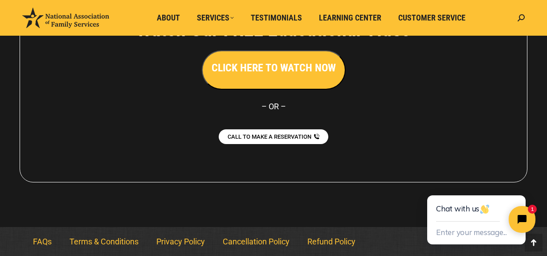
scroll to position [2069, 0]
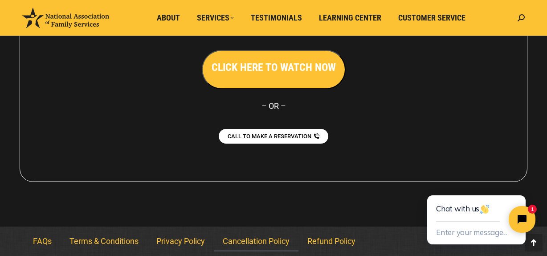
click at [252, 241] on link "Cancellation Policy" at bounding box center [256, 241] width 85 height 20
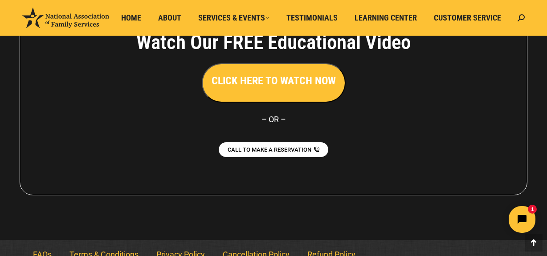
scroll to position [536, 0]
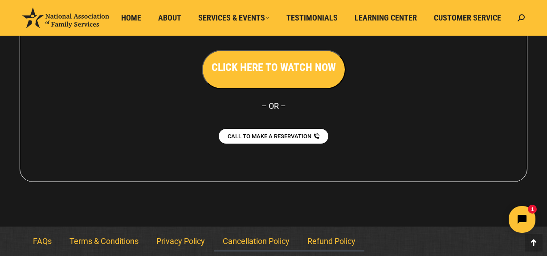
click at [321, 240] on link "Refund Policy" at bounding box center [331, 241] width 66 height 20
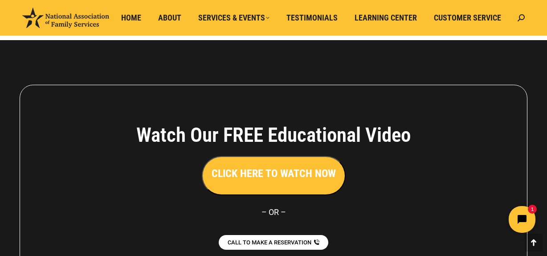
scroll to position [515, 0]
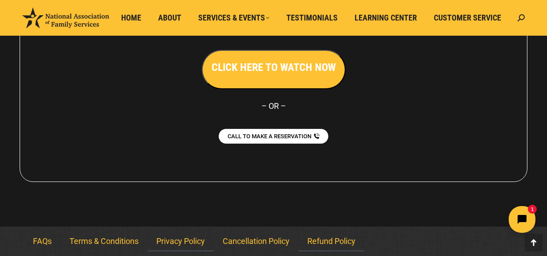
click at [187, 241] on link "Privacy Policy" at bounding box center [180, 241] width 66 height 20
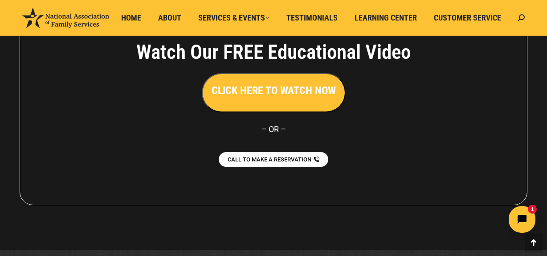
scroll to position [2551, 0]
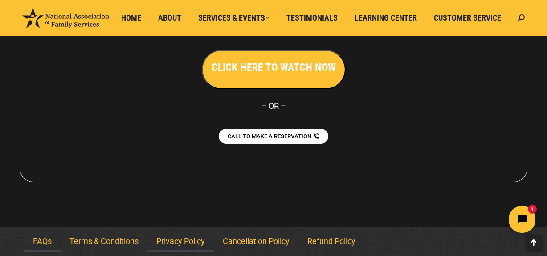
click at [40, 239] on link "FAQs" at bounding box center [42, 241] width 37 height 20
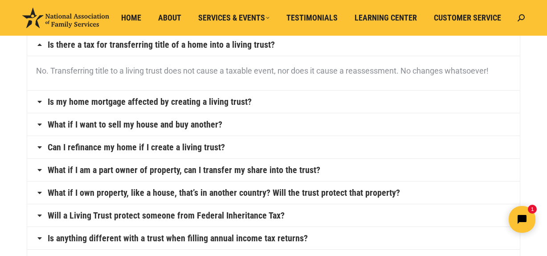
scroll to position [95, 0]
click at [39, 100] on icon at bounding box center [39, 101] width 7 height 7
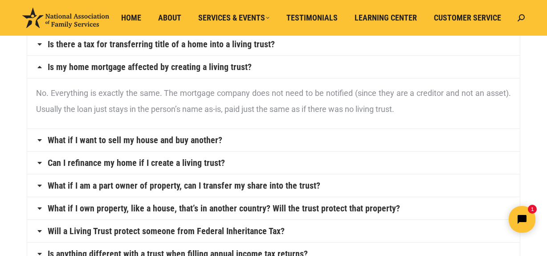
click at [41, 139] on icon at bounding box center [39, 139] width 7 height 7
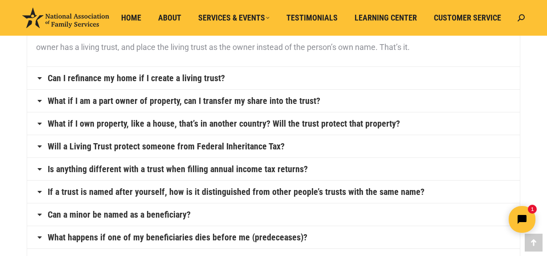
scroll to position [180, 0]
click at [39, 145] on icon at bounding box center [39, 145] width 7 height 7
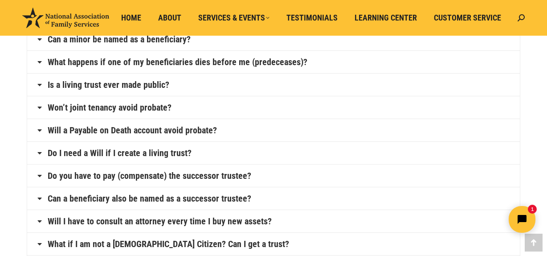
scroll to position [362, 0]
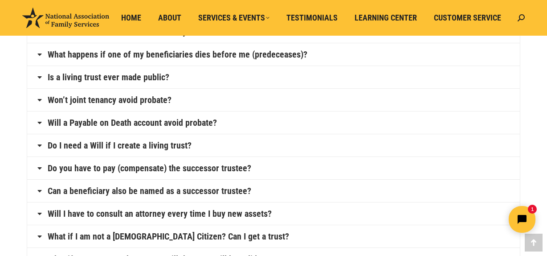
click at [39, 144] on icon at bounding box center [39, 145] width 7 height 7
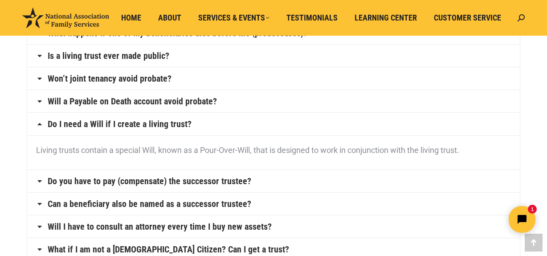
scroll to position [374, 0]
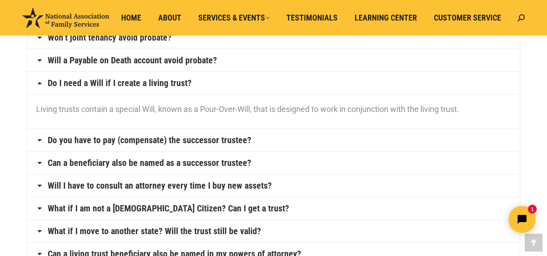
click at [39, 161] on icon at bounding box center [39, 162] width 7 height 7
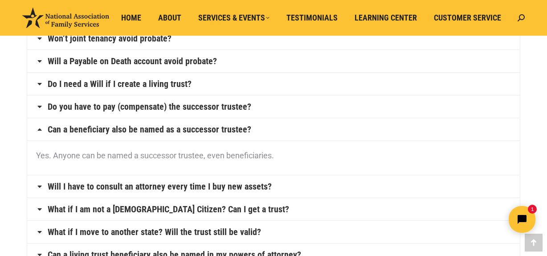
scroll to position [372, 0]
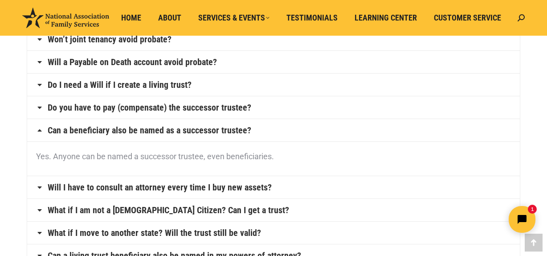
click at [40, 187] on icon at bounding box center [39, 186] width 7 height 7
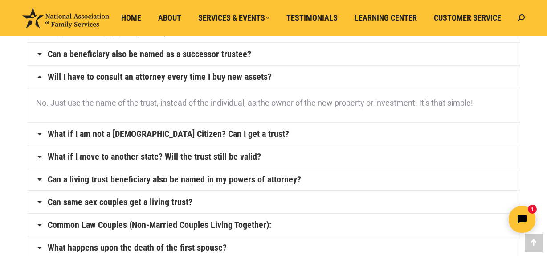
scroll to position [449, 0]
click at [38, 133] on icon at bounding box center [39, 133] width 7 height 7
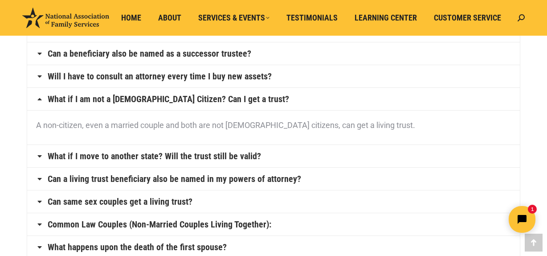
click at [40, 154] on icon at bounding box center [39, 155] width 7 height 7
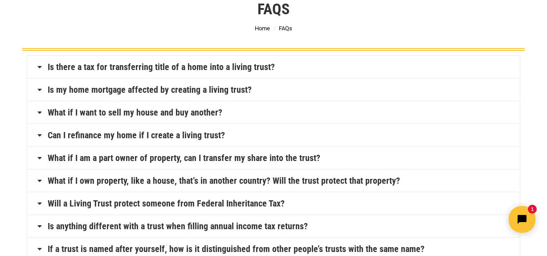
scroll to position [0, 0]
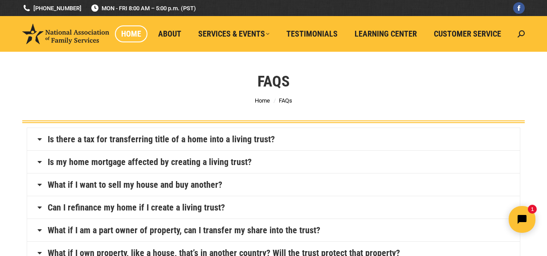
click at [129, 33] on span "Home" at bounding box center [131, 34] width 20 height 10
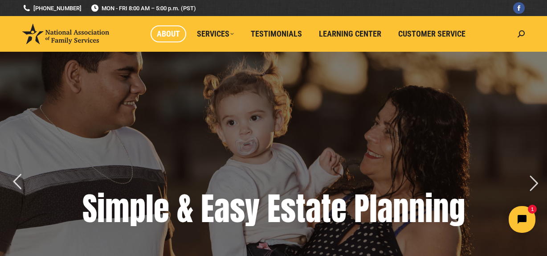
click at [169, 33] on span "About" at bounding box center [168, 34] width 23 height 10
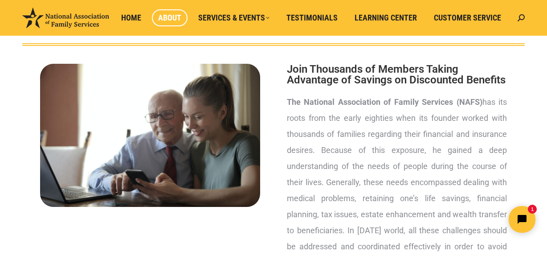
scroll to position [77, 0]
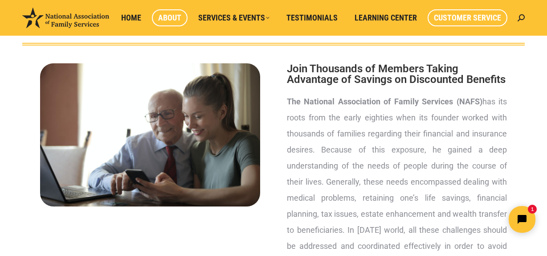
click at [477, 16] on span "Customer Service" at bounding box center [467, 18] width 67 height 10
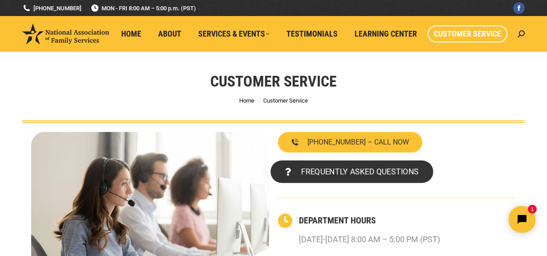
click at [352, 173] on span "FREQUENTLY ASKED QUESTIONS" at bounding box center [360, 171] width 118 height 8
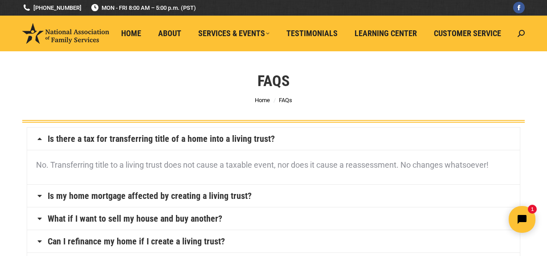
scroll to position [2, 0]
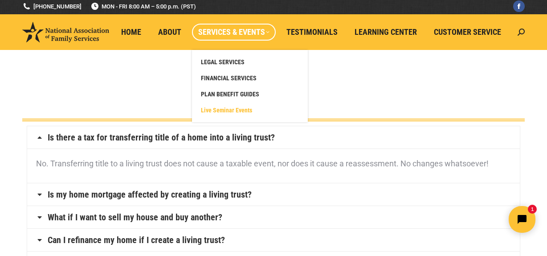
click at [241, 110] on span "Live Seminar Events" at bounding box center [226, 110] width 51 height 8
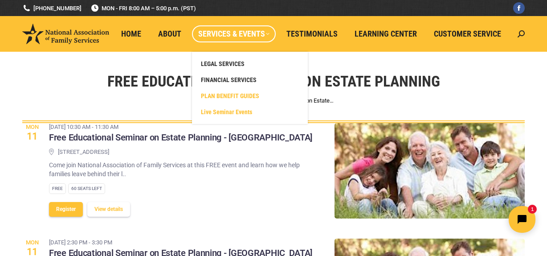
click at [212, 97] on span "PLAN BENEFIT GUIDES" at bounding box center [230, 96] width 58 height 8
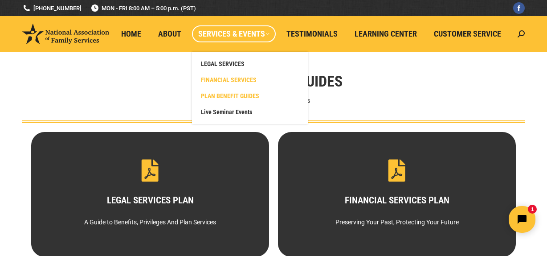
click at [222, 80] on span "FINANCIAL SERVICES" at bounding box center [229, 80] width 56 height 8
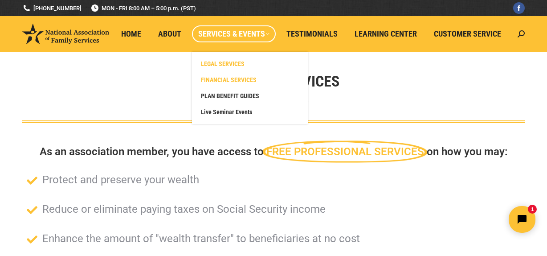
click at [223, 63] on span "LEGAL SERVICES" at bounding box center [223, 64] width 44 height 8
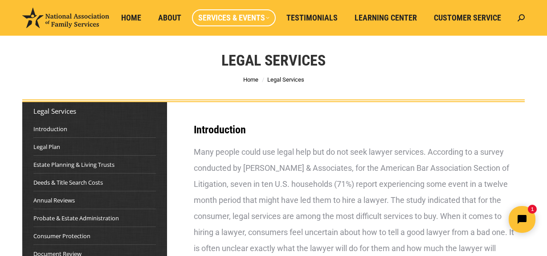
scroll to position [22, 0]
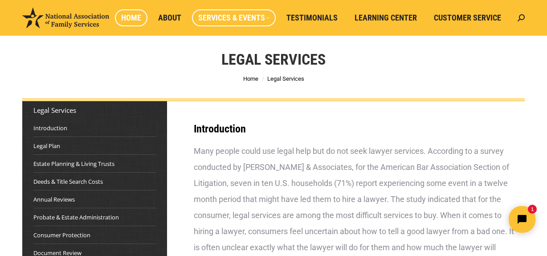
click at [131, 18] on span "Home" at bounding box center [131, 18] width 20 height 10
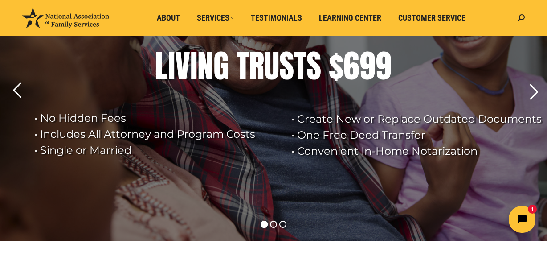
scroll to position [92, 0]
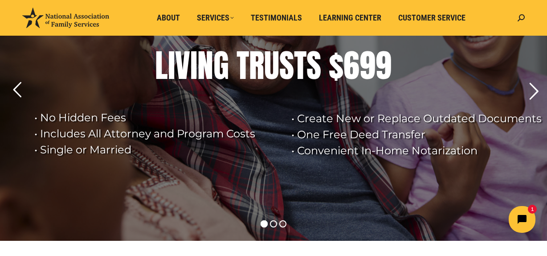
click at [537, 89] on rs-arrow at bounding box center [533, 91] width 22 height 22
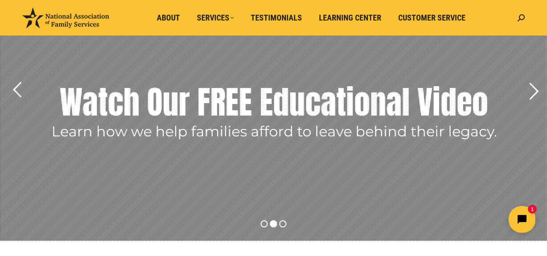
click at [533, 90] on rs-arrow at bounding box center [533, 91] width 22 height 22
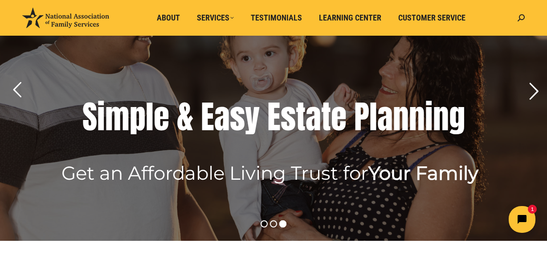
click at [527, 93] on rs-arrow at bounding box center [533, 91] width 22 height 22
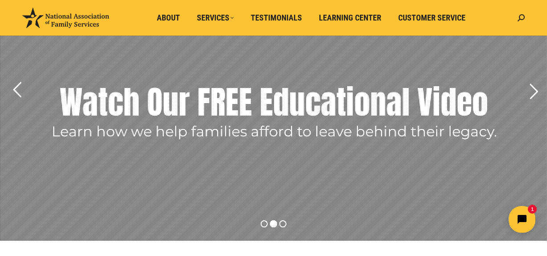
scroll to position [93, 0]
